Goal: Information Seeking & Learning: Learn about a topic

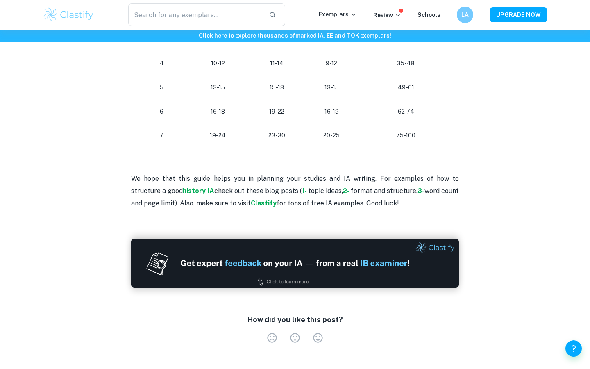
scroll to position [808, 0]
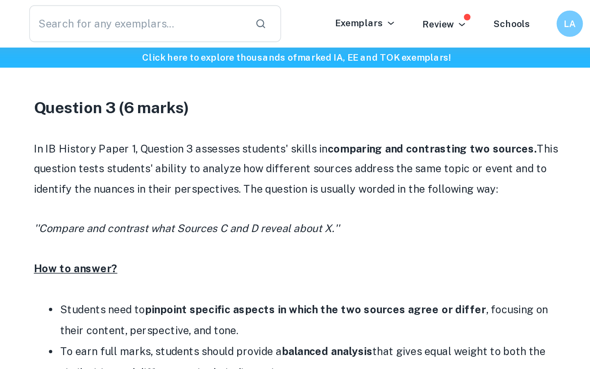
scroll to position [1487, 0]
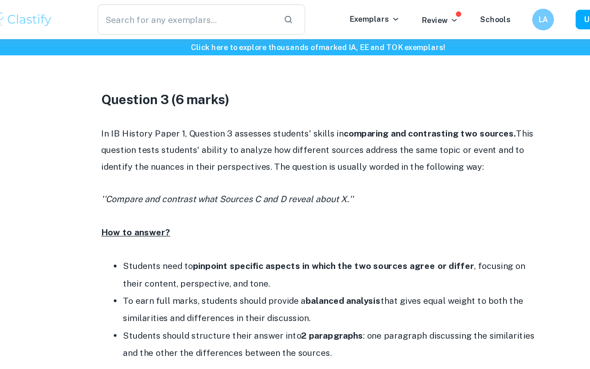
click at [414, 115] on p "In IB History Paper 1, Question 3 assesses students' skills in comparing and co…" at bounding box center [295, 113] width 328 height 37
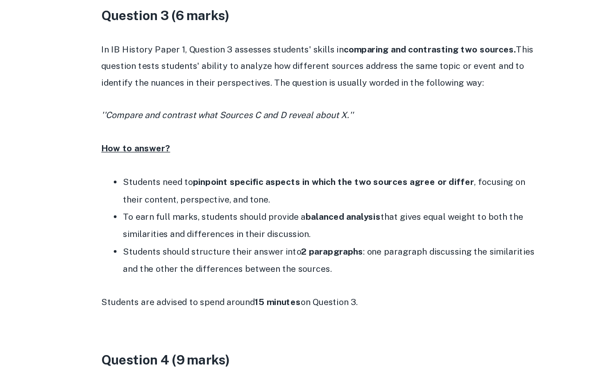
click at [353, 204] on strong "pinpoint specific aspects in which the two sources agree or differ" at bounding box center [306, 201] width 213 height 8
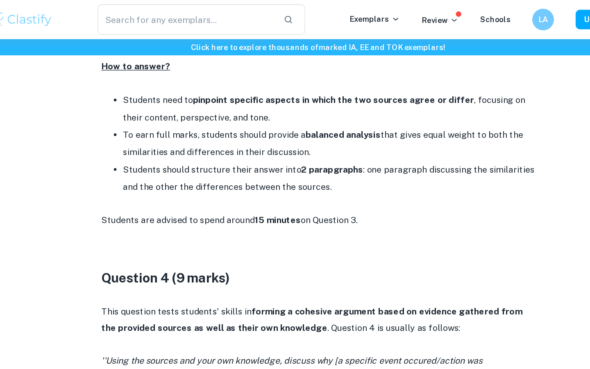
scroll to position [1612, 0]
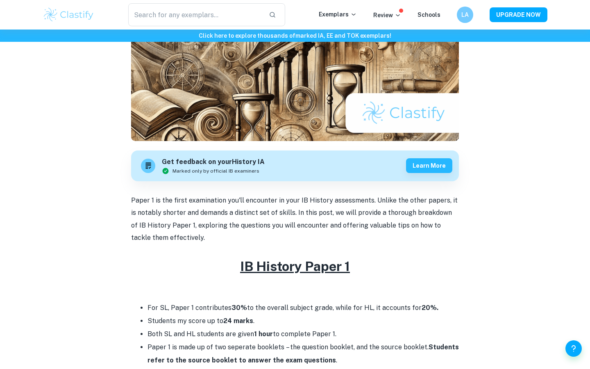
scroll to position [208, 0]
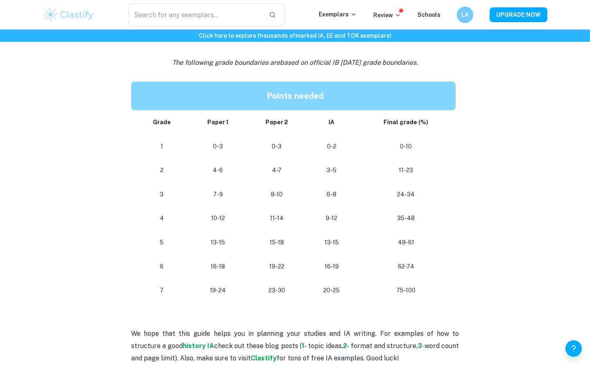
scroll to position [717, 0]
